Goal: Task Accomplishment & Management: Complete application form

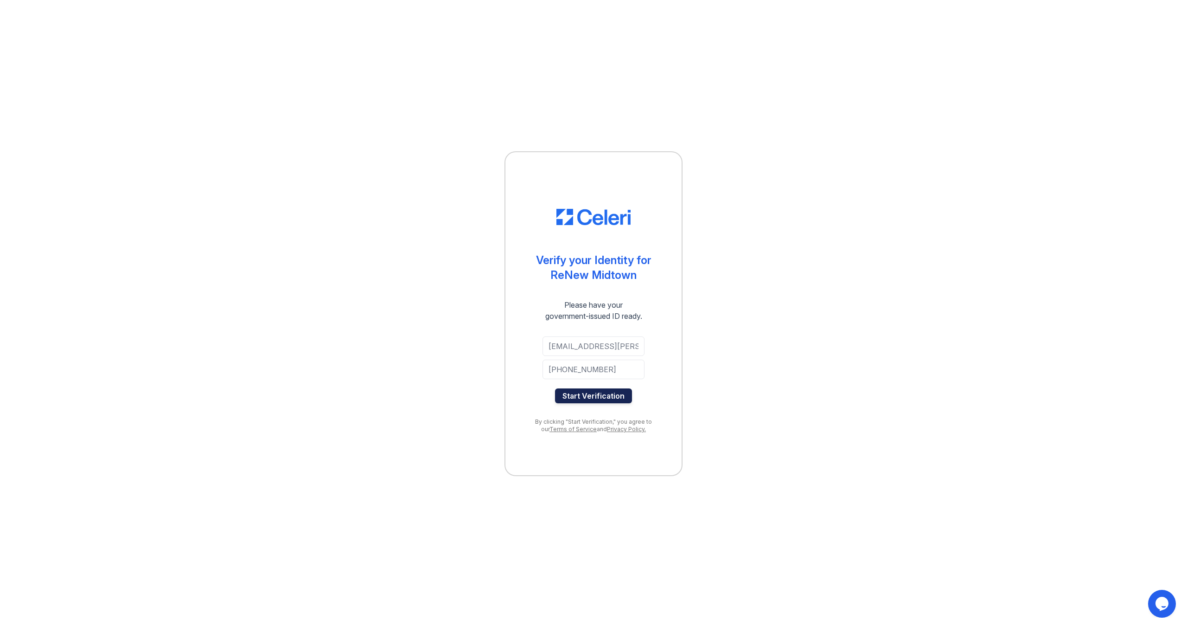
click at [607, 397] on button "Start Verification" at bounding box center [593, 395] width 77 height 15
click at [606, 396] on button "Start Verification" at bounding box center [593, 395] width 77 height 15
